Goal: Task Accomplishment & Management: Complete application form

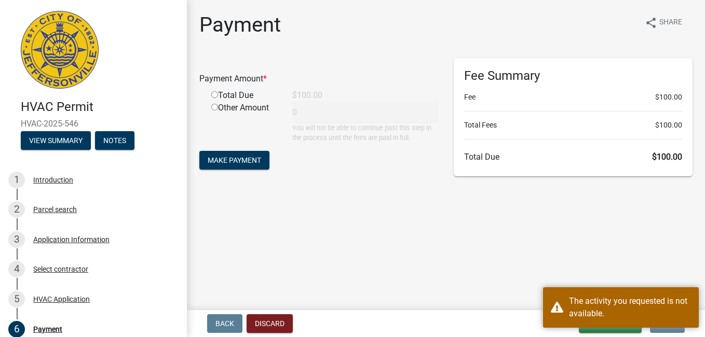
click at [214, 97] on input "radio" at bounding box center [214, 94] width 7 height 7
radio input "true"
type input "100"
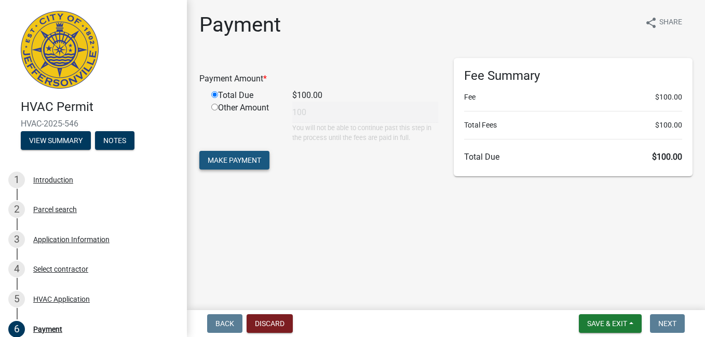
click at [227, 164] on span "Make Payment" at bounding box center [234, 160] width 53 height 8
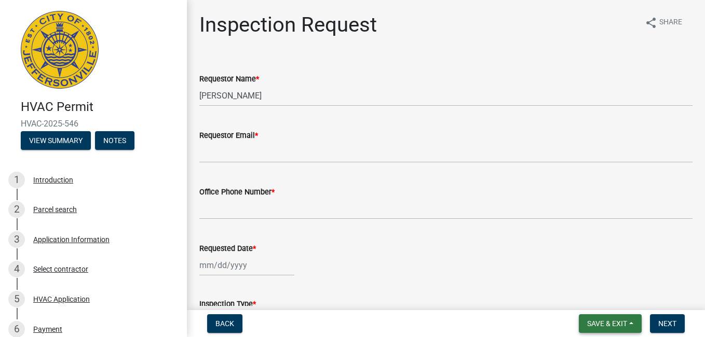
click at [593, 323] on span "Save & Exit" at bounding box center [607, 324] width 40 height 8
click at [593, 299] on button "Save & Exit" at bounding box center [600, 297] width 83 height 25
